Goal: Book appointment/travel/reservation

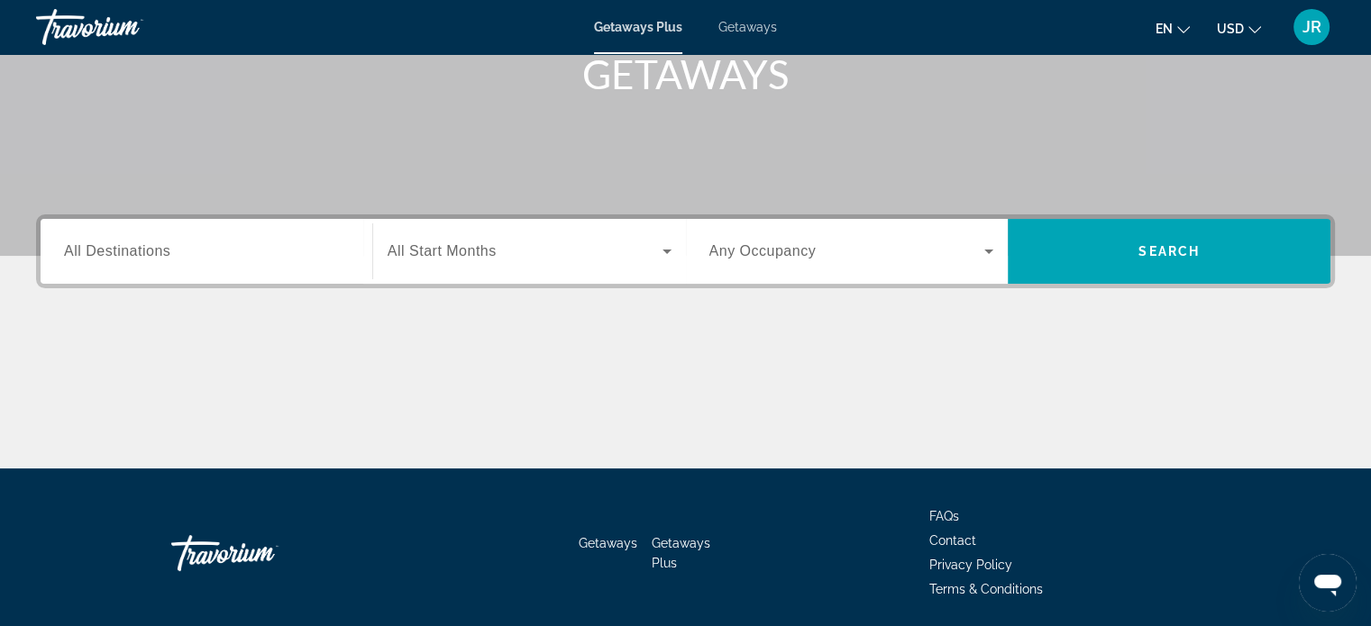
scroll to position [257, 0]
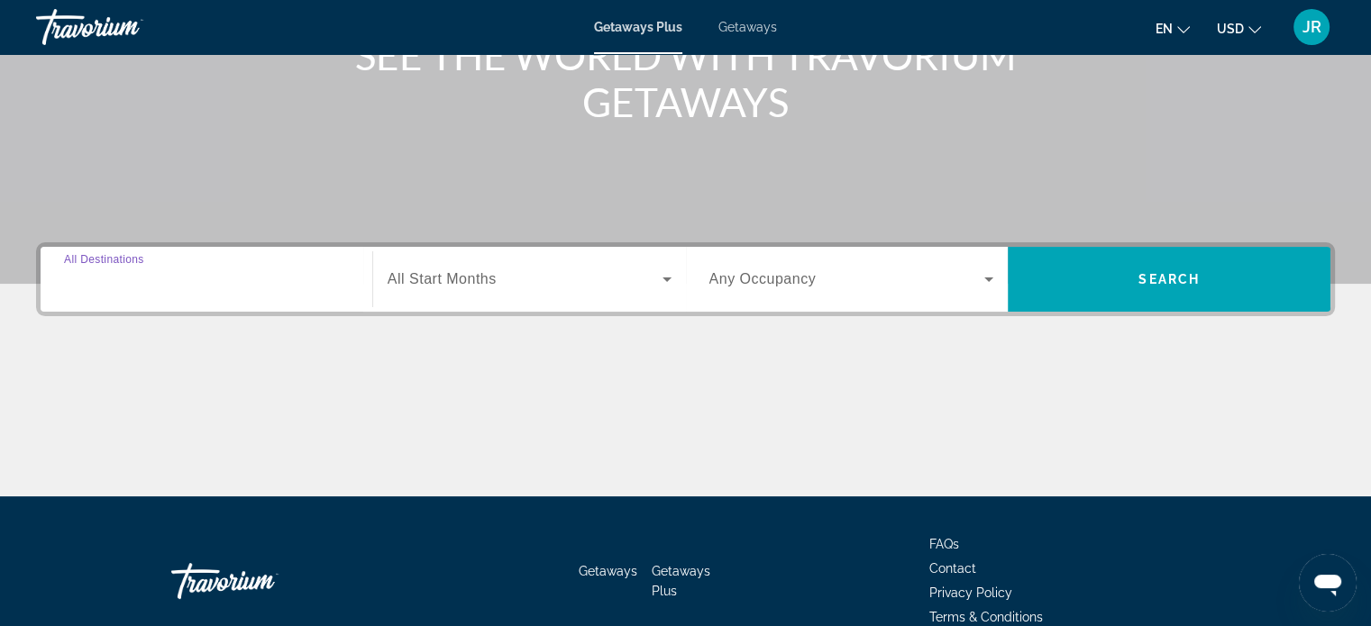
click at [216, 277] on input "Destination All Destinations" at bounding box center [206, 280] width 285 height 22
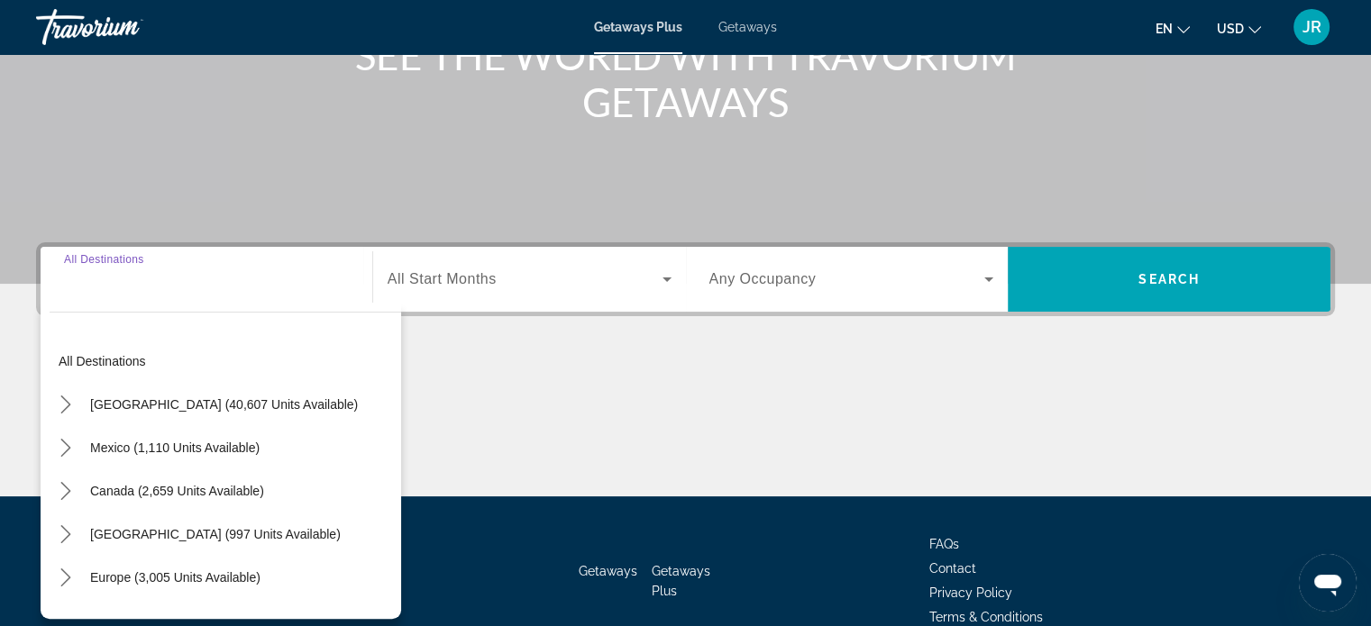
scroll to position [347, 0]
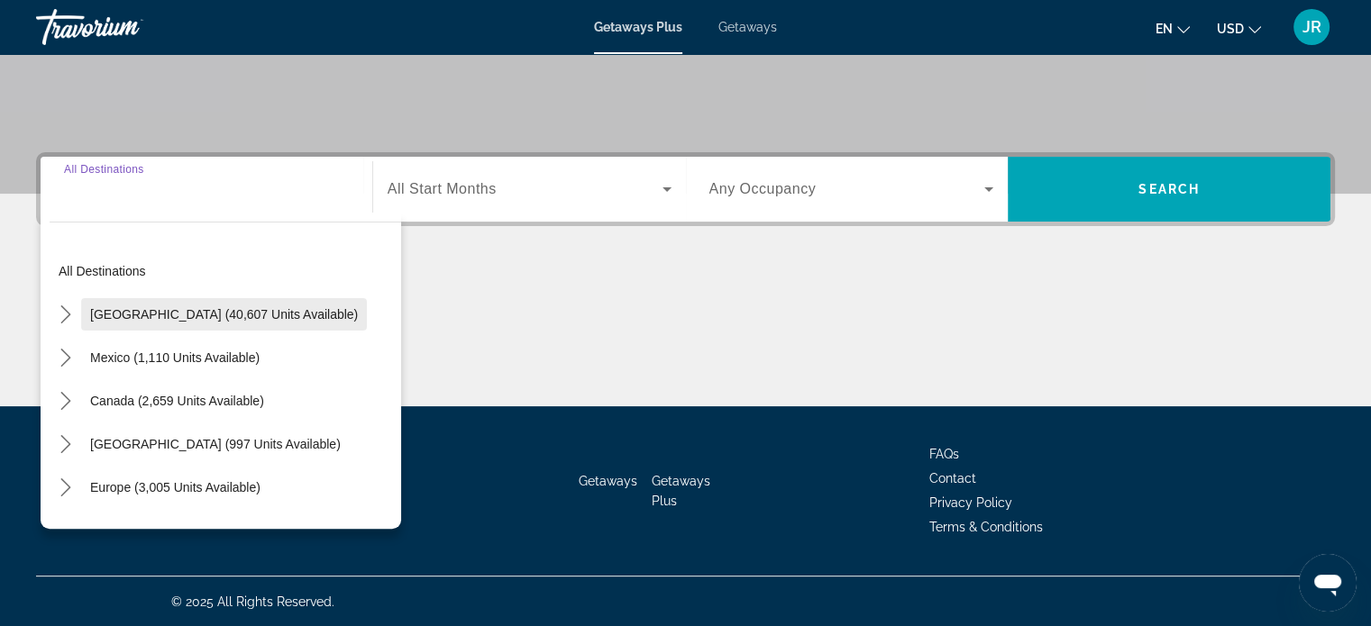
click at [216, 305] on span "Select destination: United States (40,607 units available)" at bounding box center [224, 314] width 286 height 43
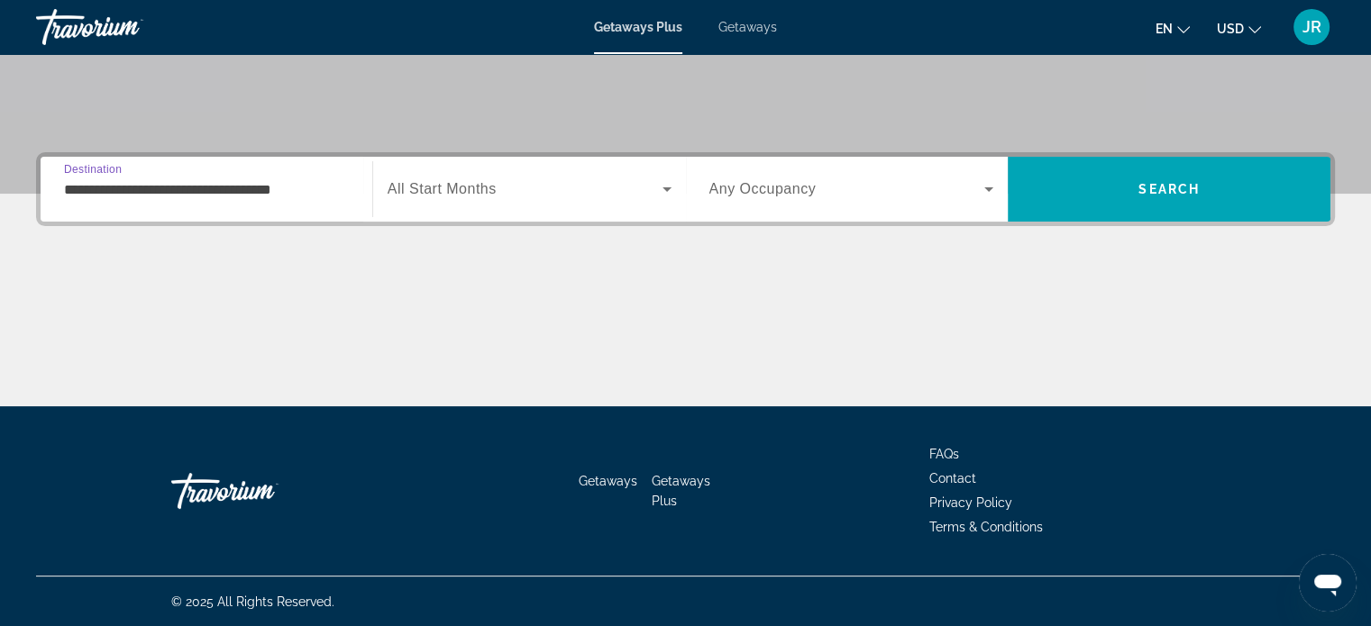
click at [205, 186] on input "**********" at bounding box center [206, 190] width 285 height 22
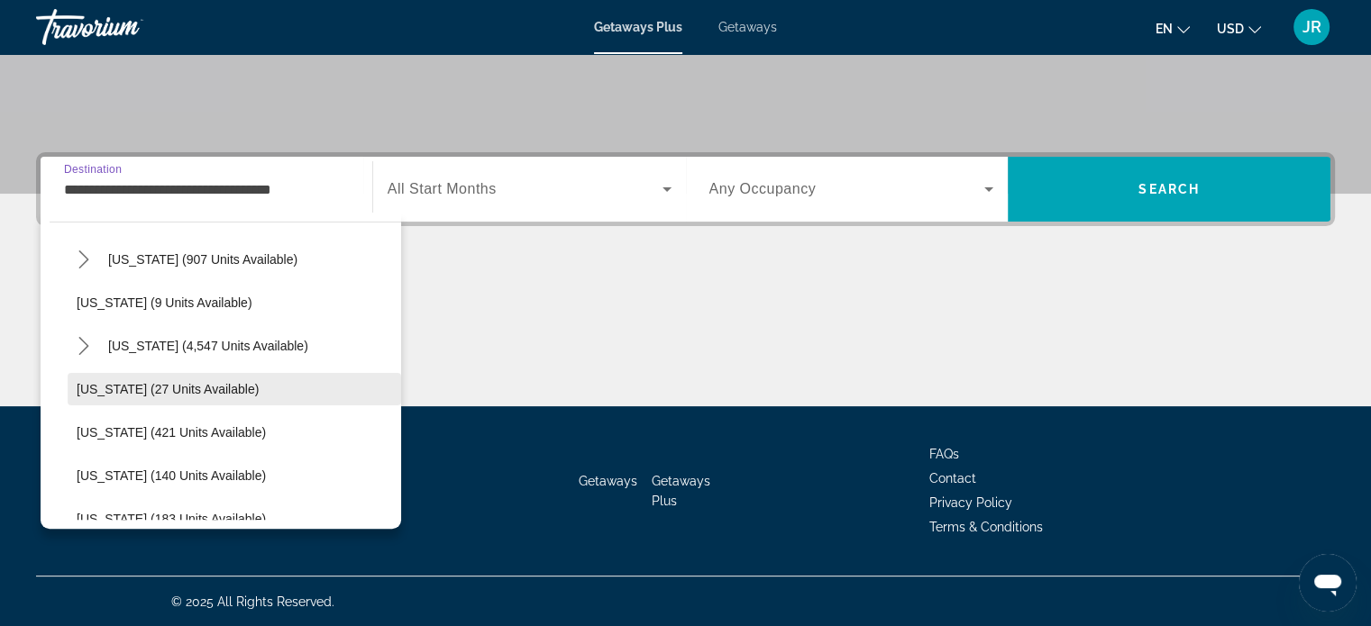
scroll to position [180, 0]
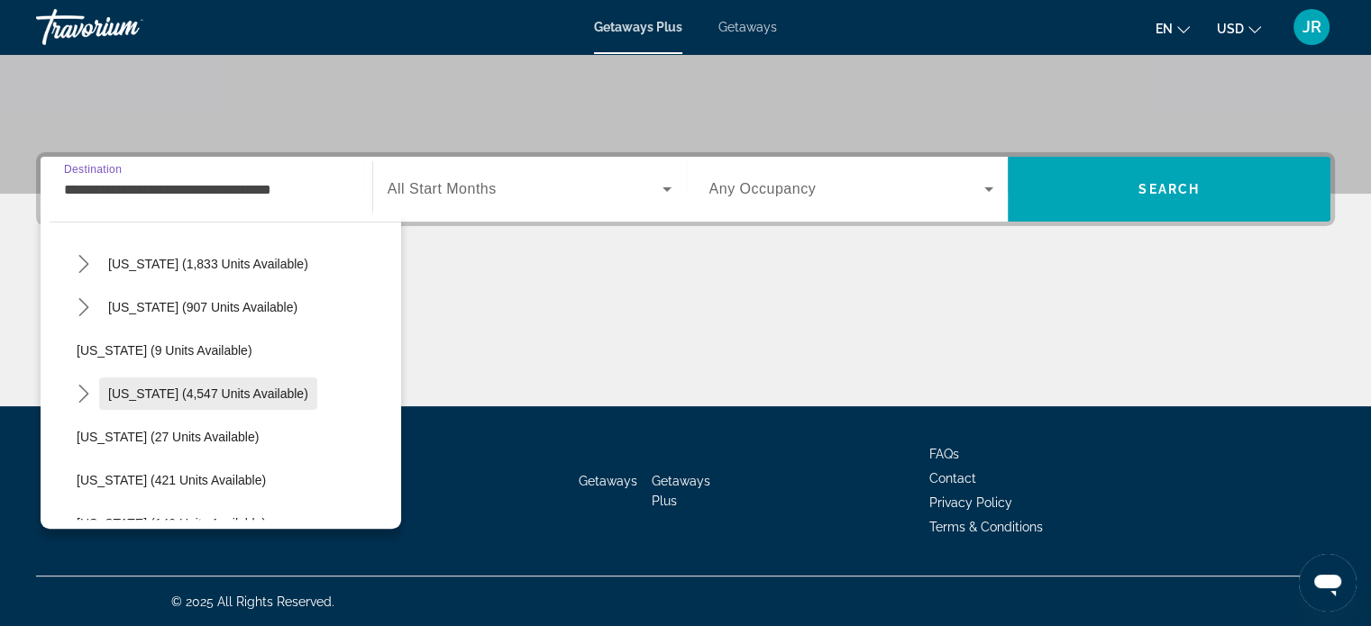
click at [169, 392] on span "[US_STATE] (4,547 units available)" at bounding box center [208, 394] width 200 height 14
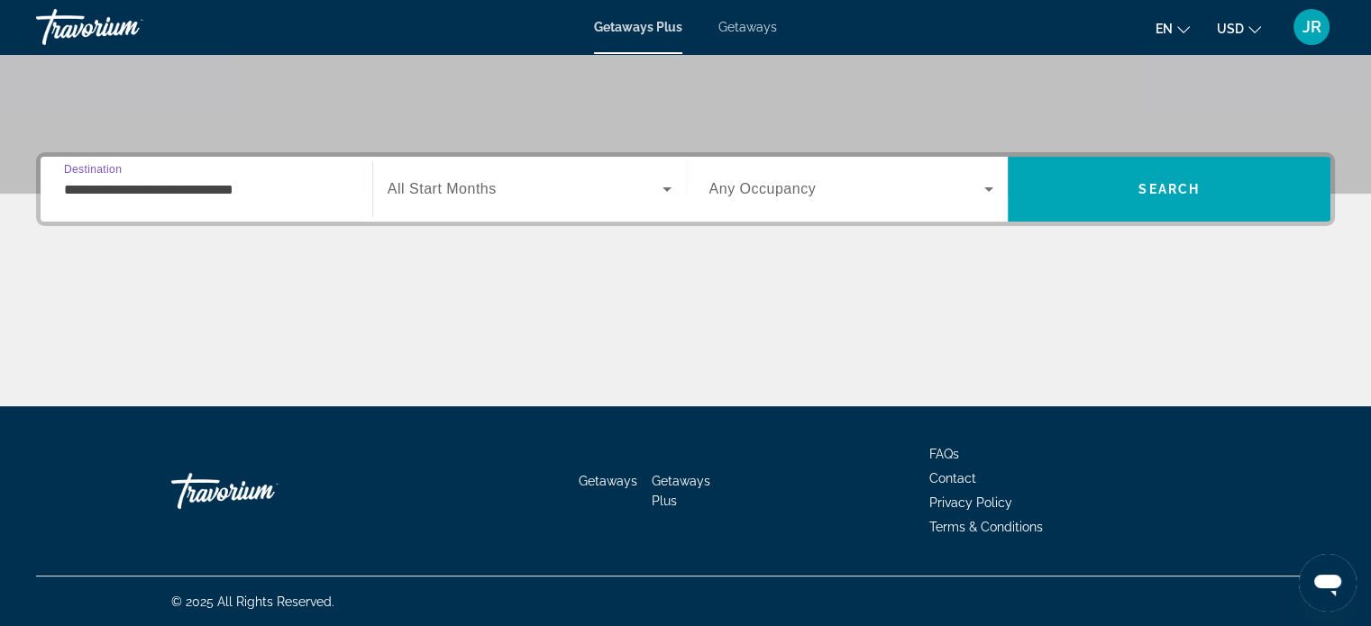
click at [224, 189] on input "**********" at bounding box center [206, 190] width 285 height 22
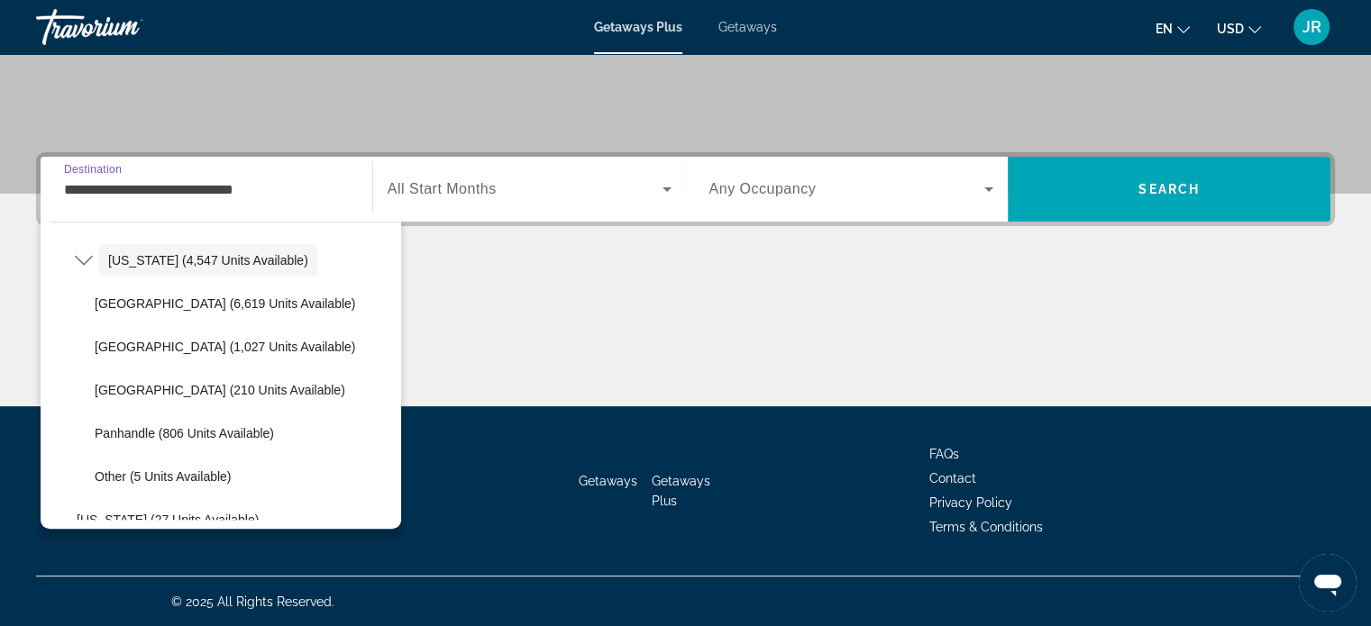
scroll to position [284, 0]
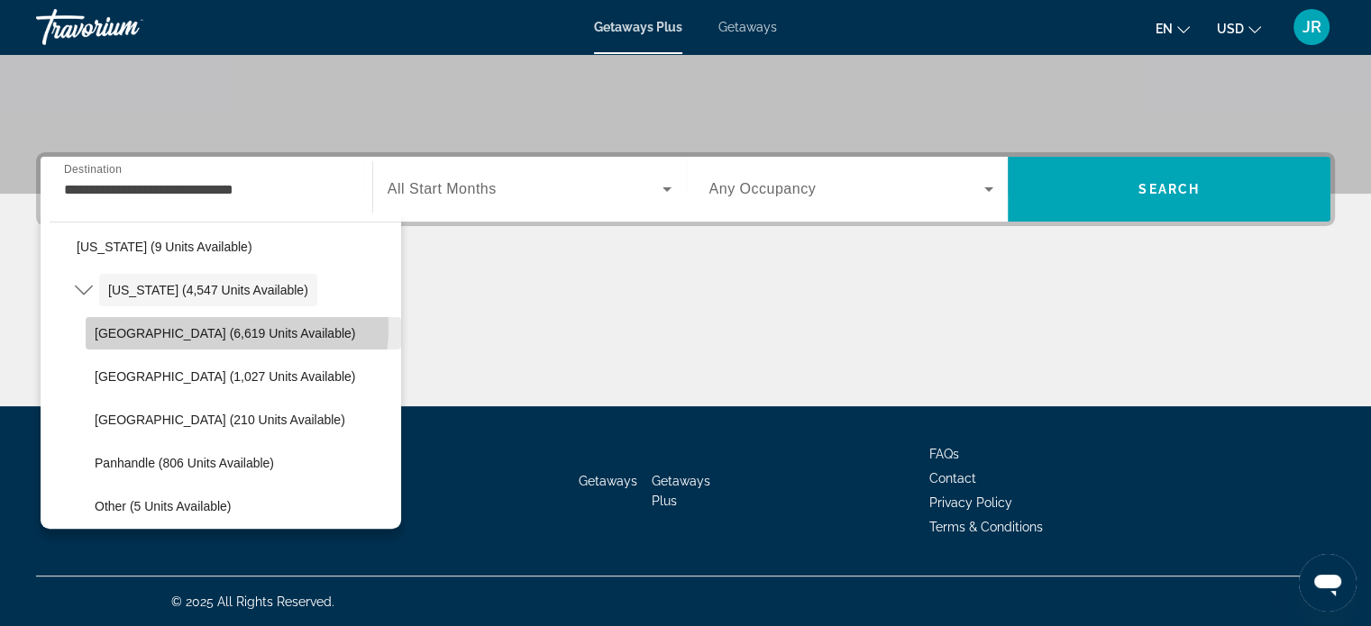
click at [213, 327] on span "[GEOGRAPHIC_DATA] (6,619 units available)" at bounding box center [225, 333] width 260 height 14
type input "**********"
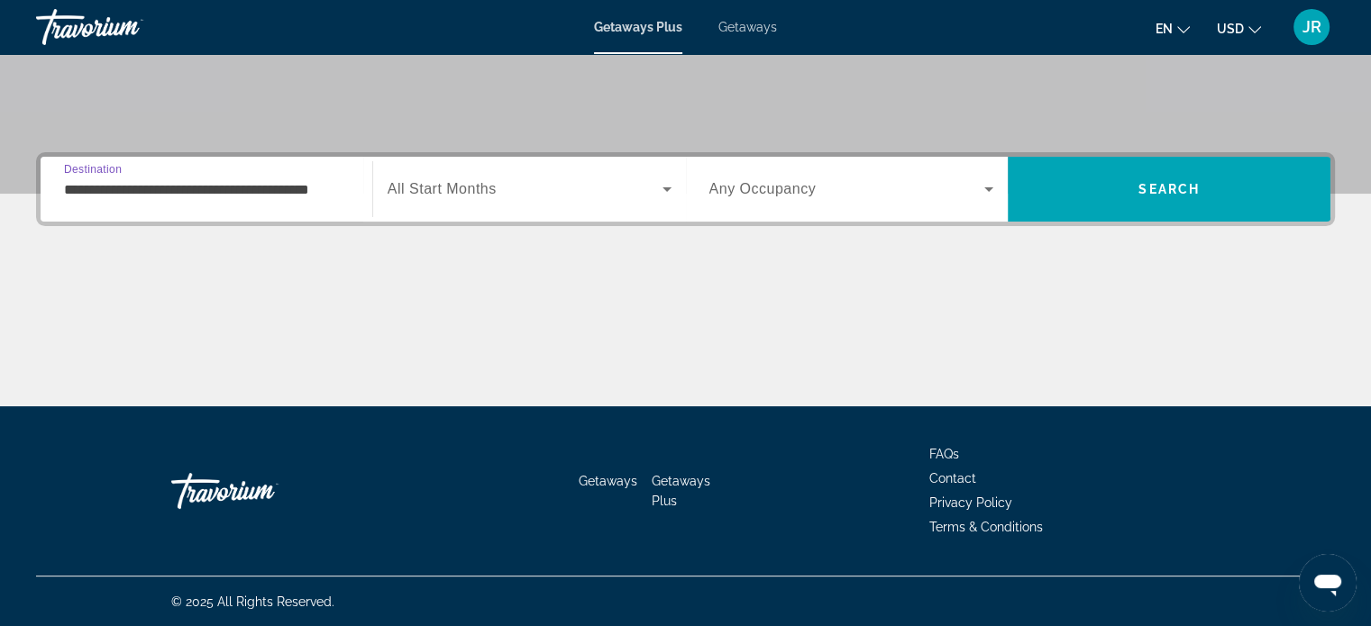
click at [586, 190] on span "Search widget" at bounding box center [525, 189] width 275 height 22
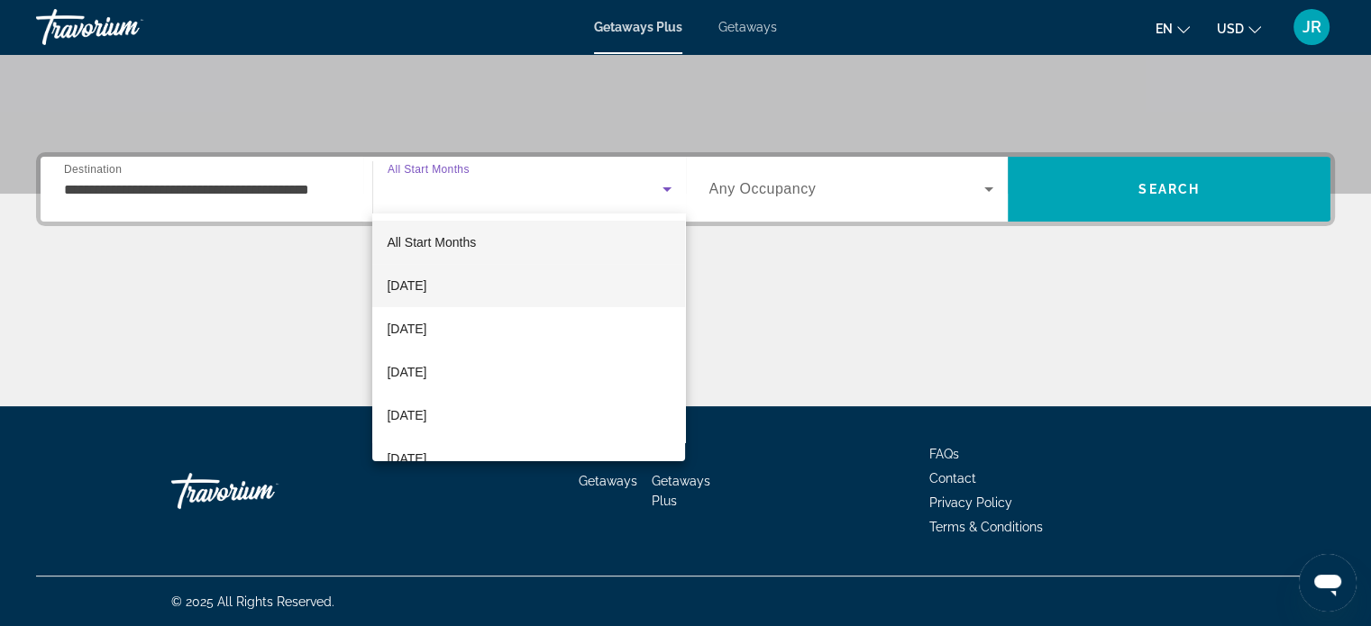
click at [514, 282] on mat-option "[DATE]" at bounding box center [528, 285] width 313 height 43
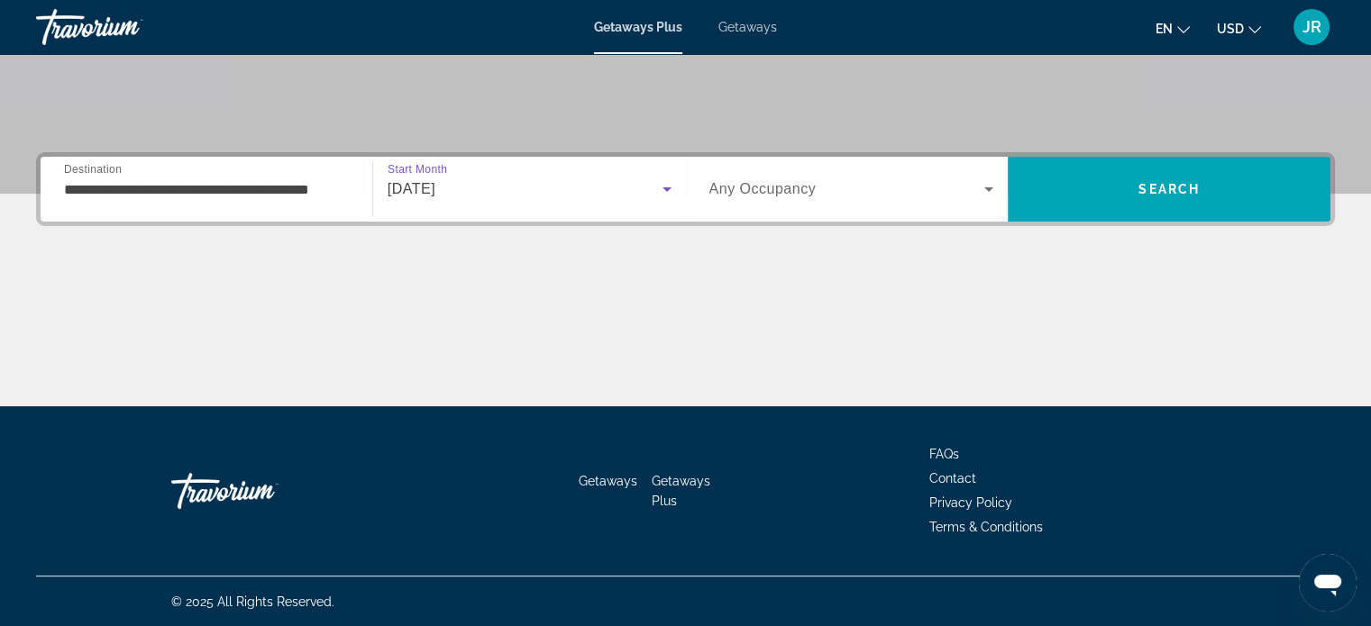
click at [793, 187] on span "Any Occupancy" at bounding box center [762, 188] width 107 height 15
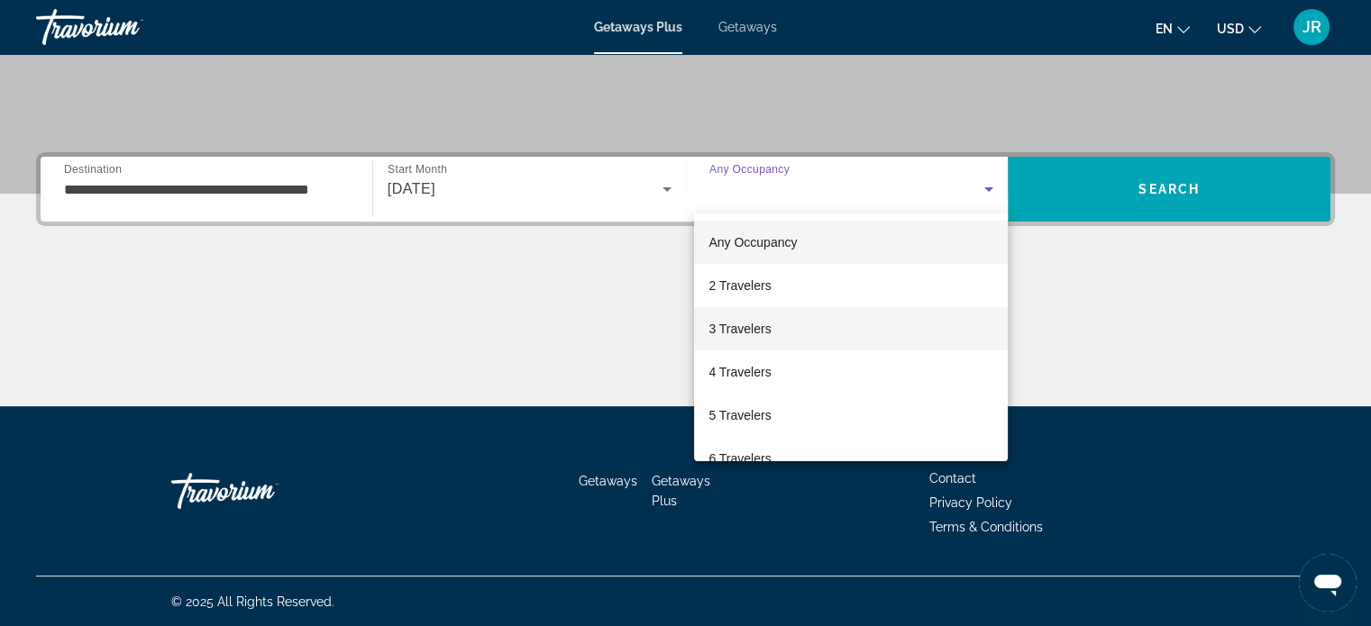
click at [741, 314] on mat-option "3 Travelers" at bounding box center [851, 328] width 314 height 43
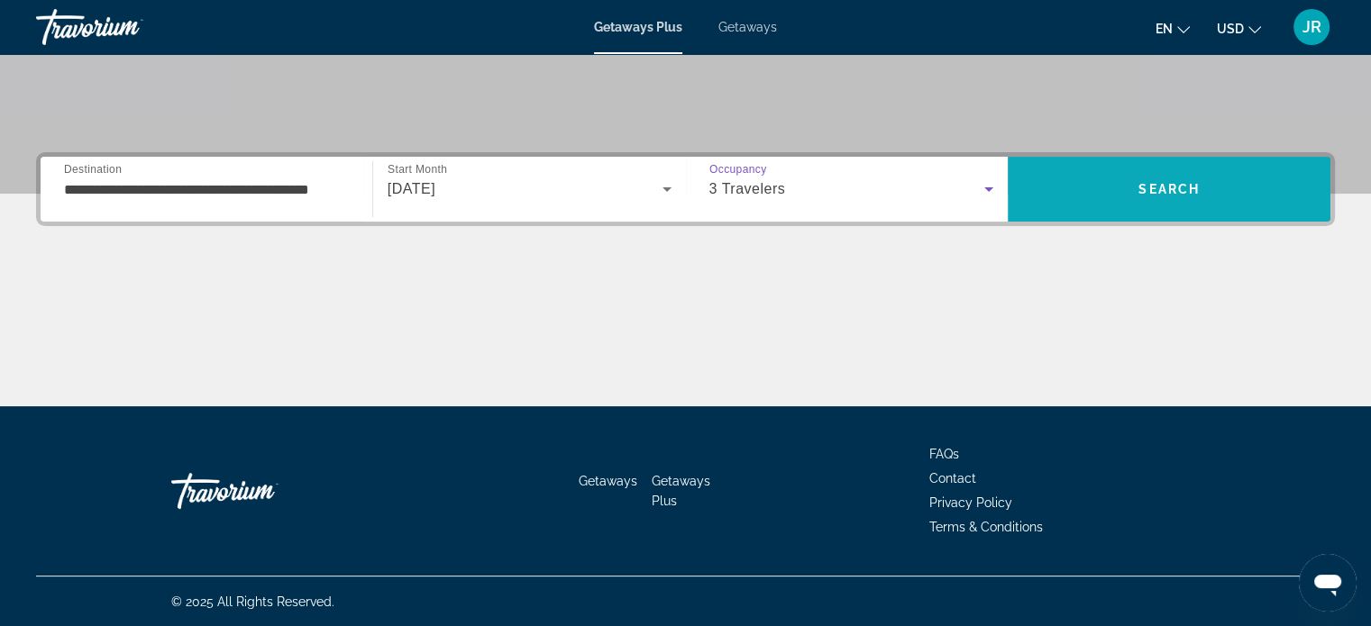
click at [1055, 182] on span "Search" at bounding box center [1169, 189] width 323 height 43
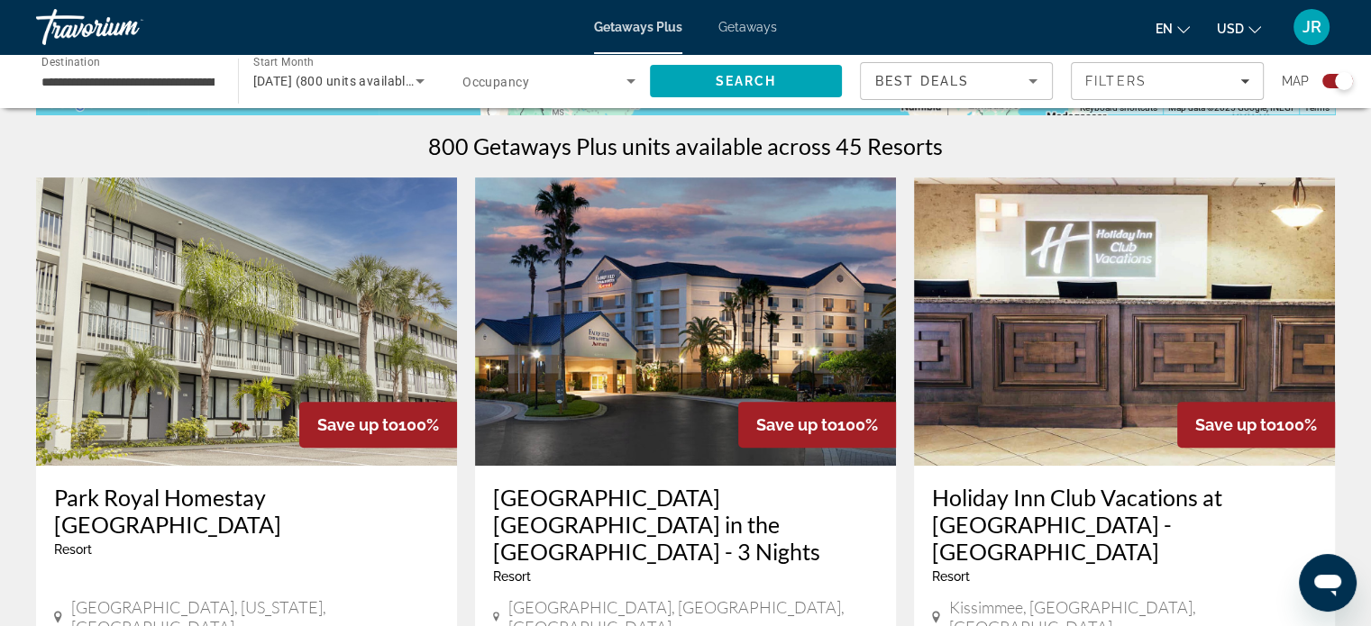
scroll to position [451, 0]
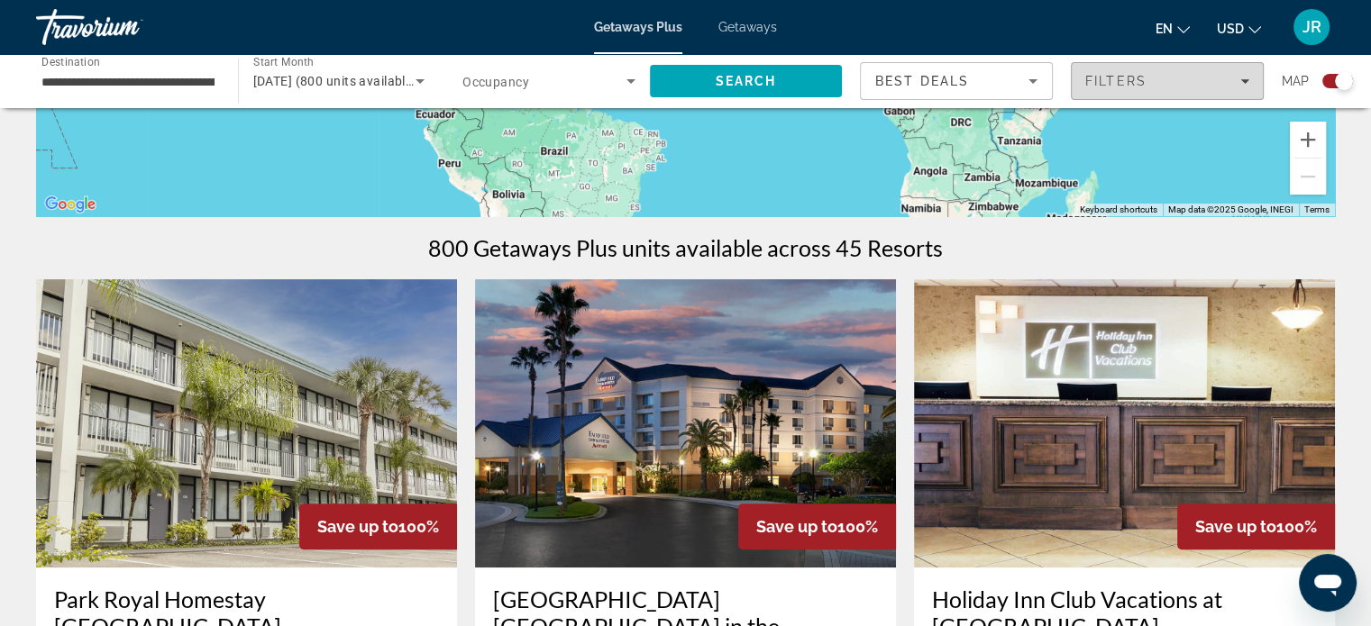
click at [1215, 75] on div "Filters" at bounding box center [1167, 81] width 164 height 14
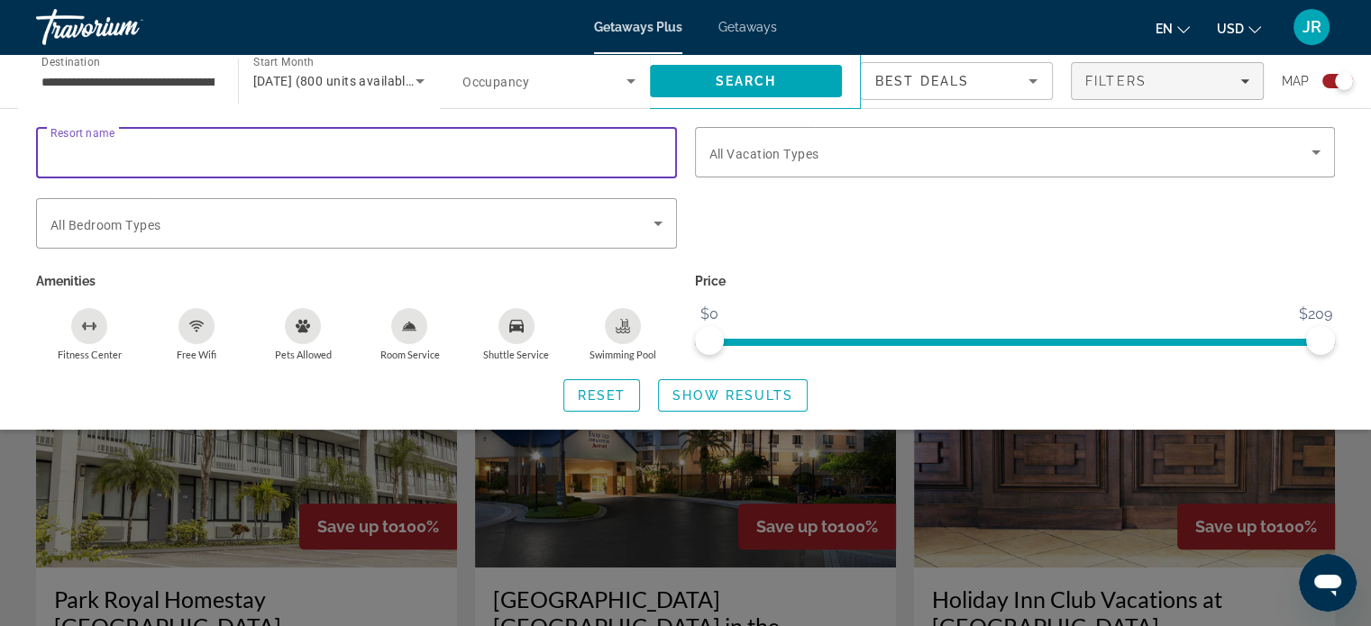
click at [379, 149] on input "Resort name" at bounding box center [356, 153] width 612 height 22
type input "********"
click at [718, 75] on span "Search" at bounding box center [745, 81] width 61 height 14
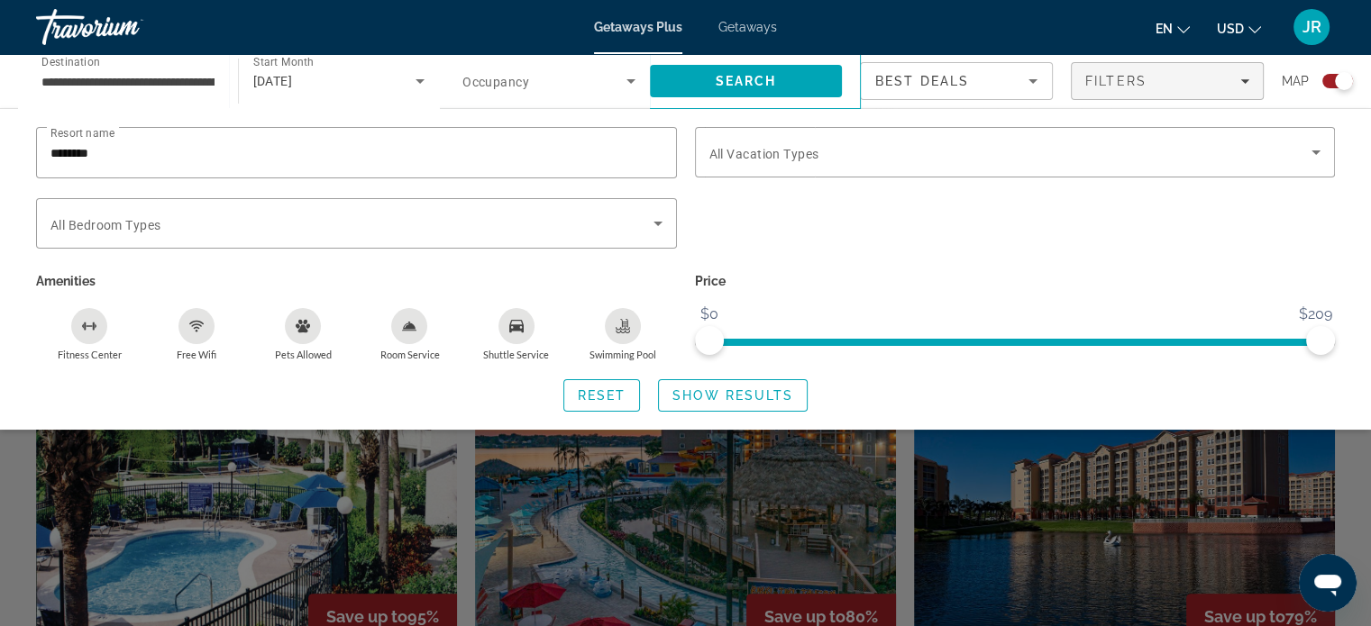
scroll to position [451, 0]
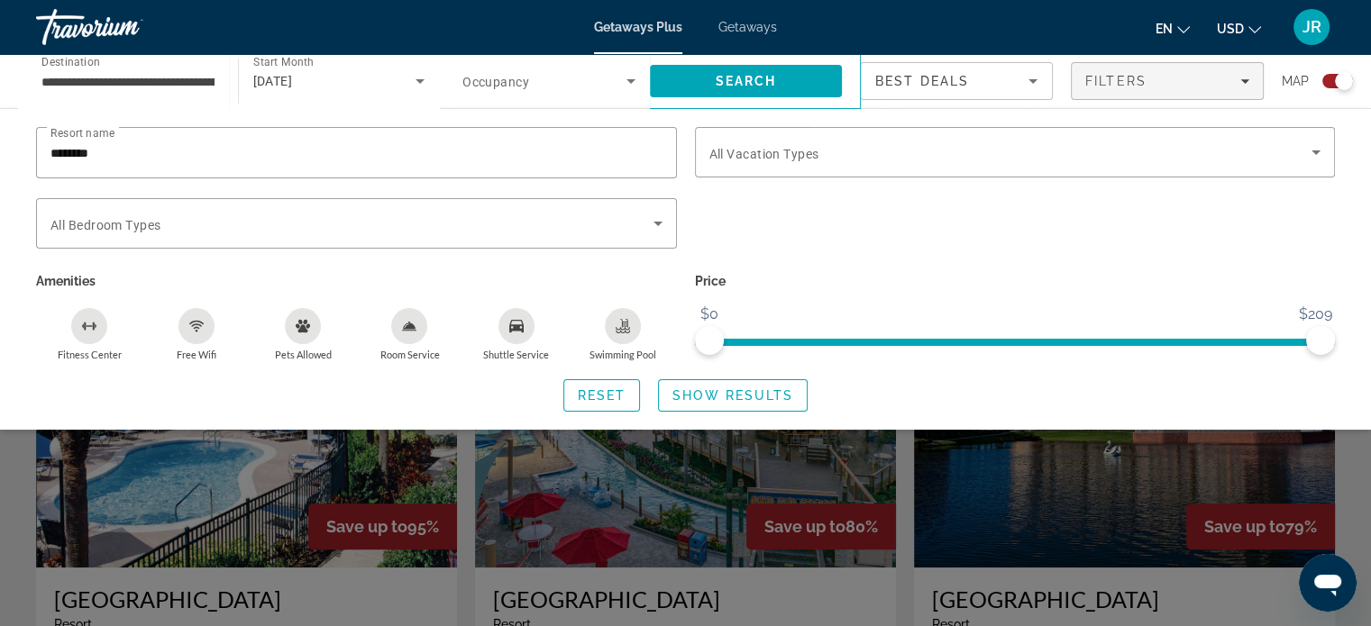
click at [1121, 19] on div "en English Español Français Italiano Português русский USD USD ($) MXN (Mex$) C…" at bounding box center [1065, 27] width 540 height 38
click at [0, 538] on div "Search widget" at bounding box center [685, 448] width 1371 height 356
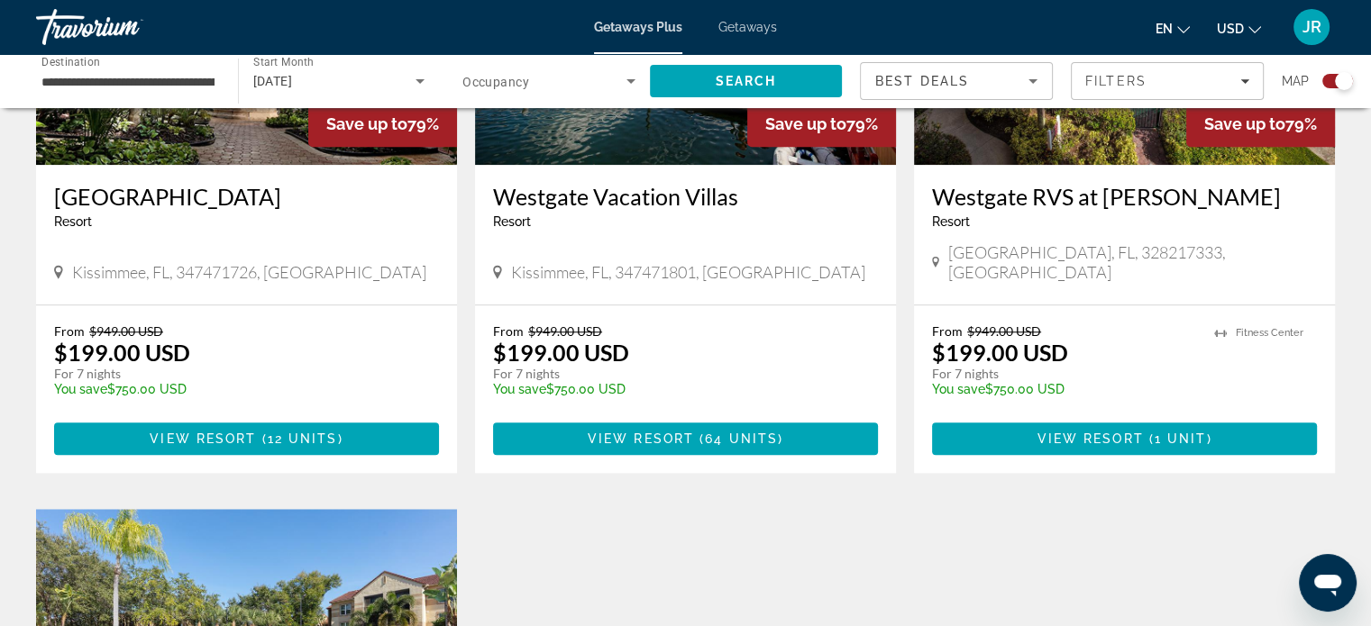
scroll to position [1532, 0]
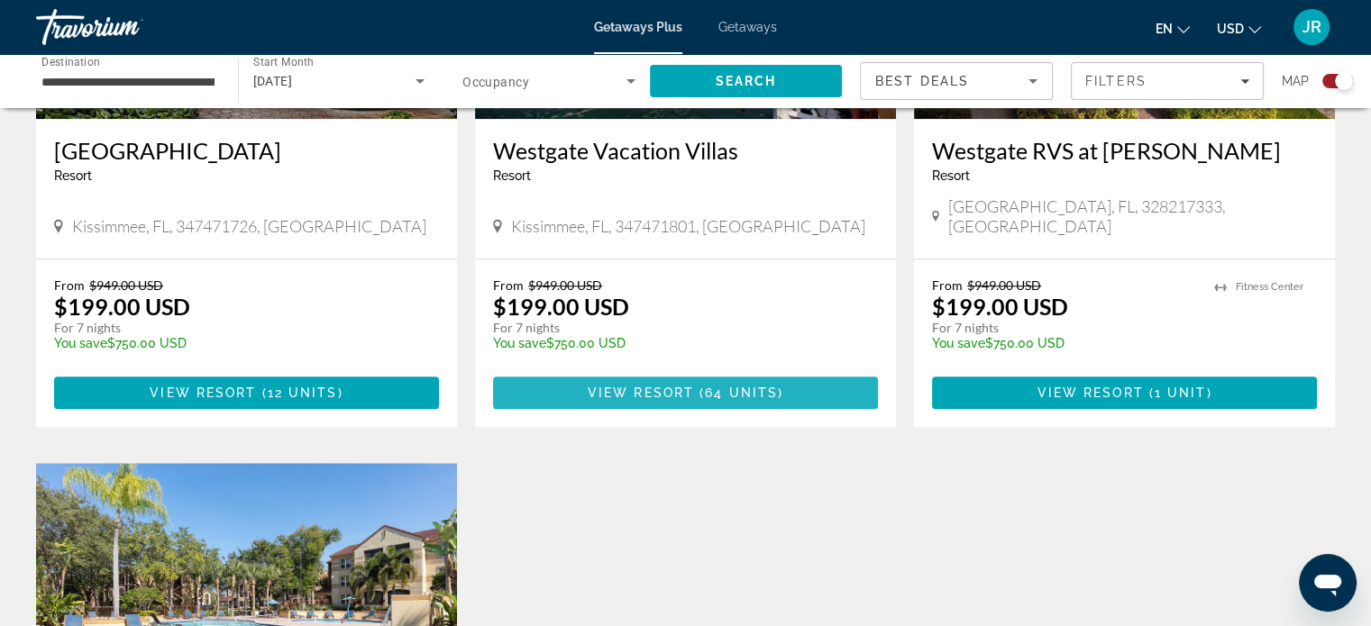
click at [689, 386] on span "View Resort" at bounding box center [641, 393] width 106 height 14
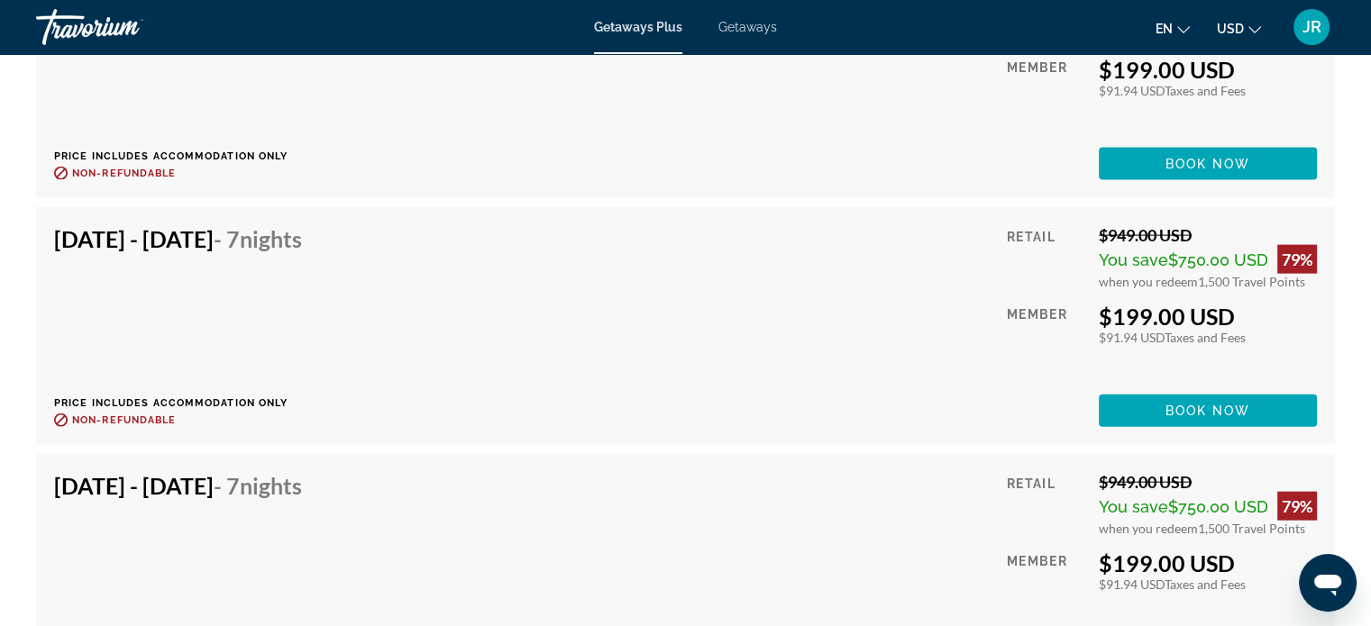
scroll to position [4056, 0]
click at [452, 327] on div "[DATE] - [DATE] - 7 Nights Price includes accommodation only Refundable until :…" at bounding box center [685, 325] width 1263 height 202
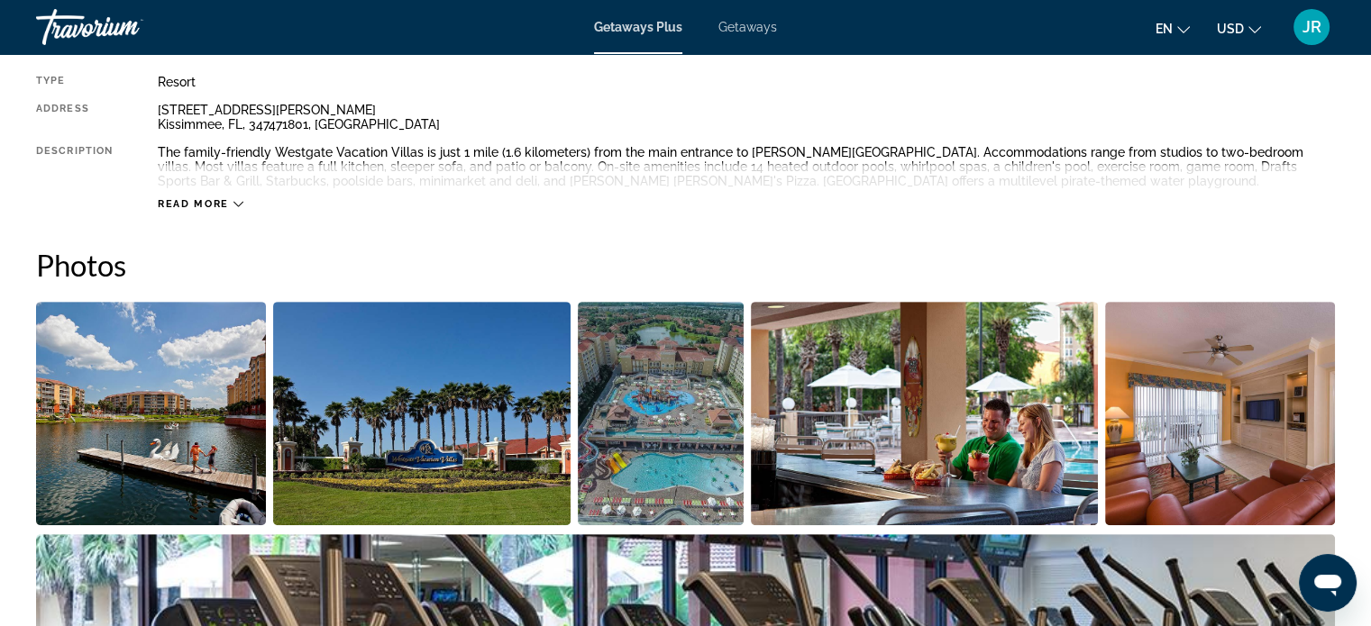
scroll to position [617, 0]
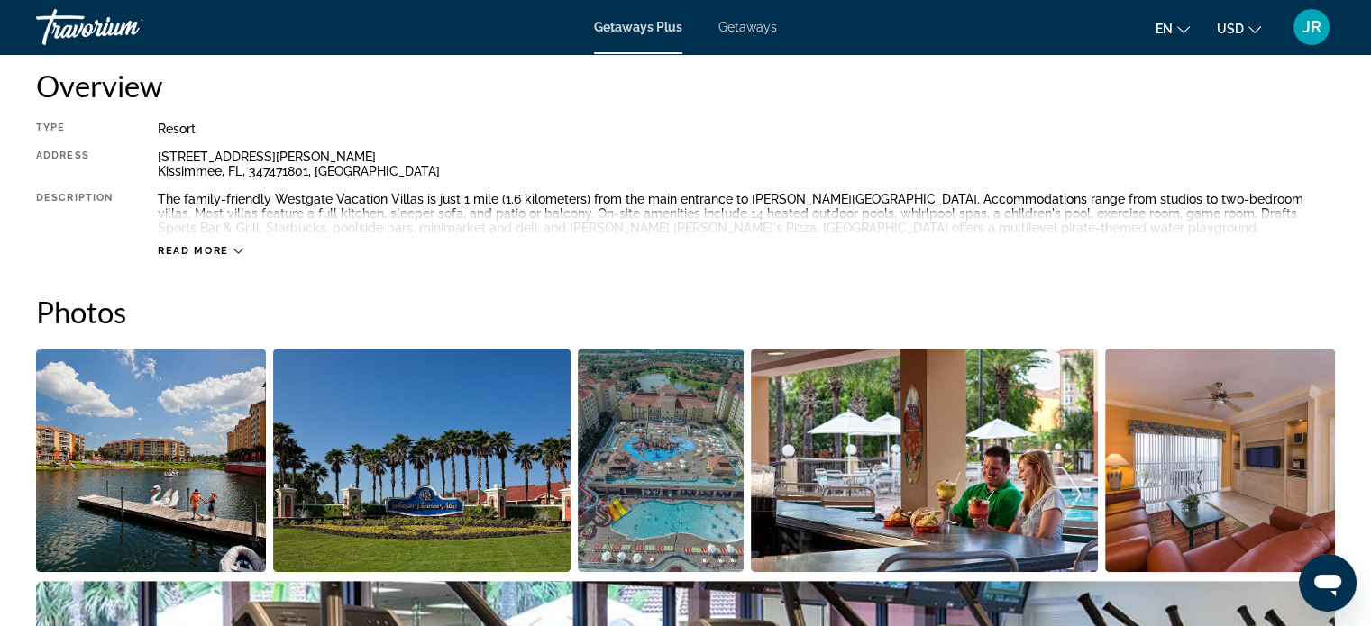
click at [196, 241] on div "Read more" at bounding box center [746, 233] width 1177 height 50
click at [204, 251] on span "Read more" at bounding box center [193, 251] width 71 height 12
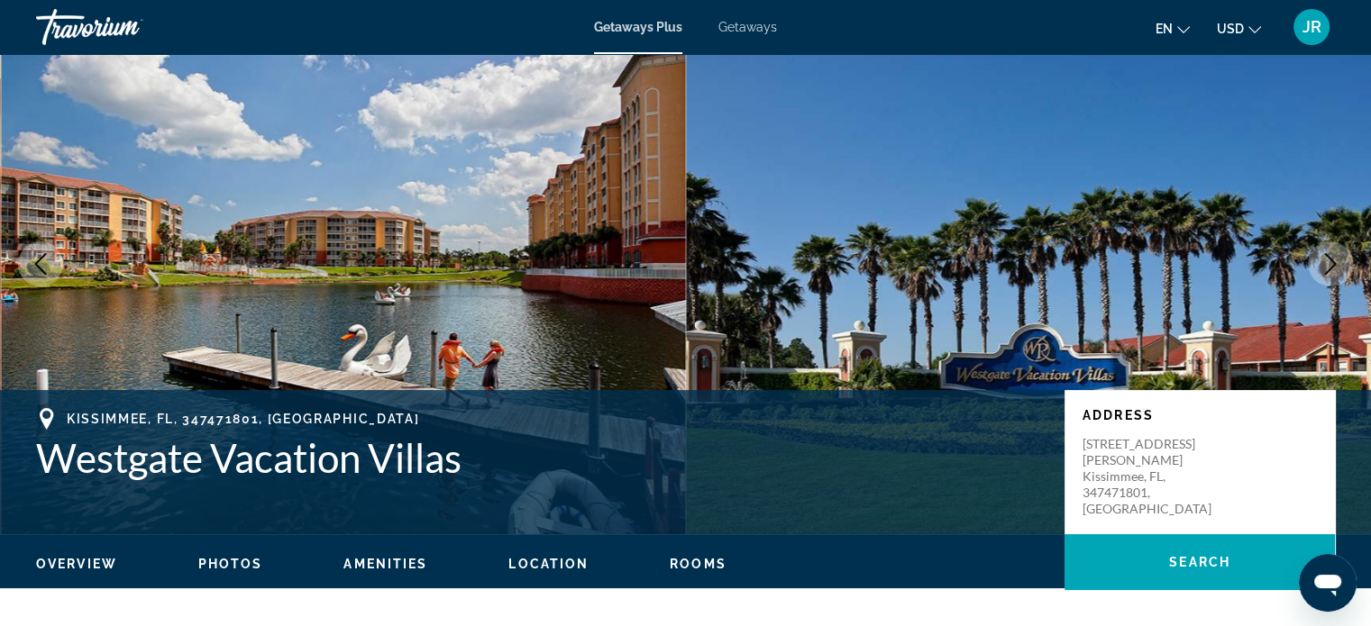
scroll to position [0, 0]
